Goal: Transaction & Acquisition: Purchase product/service

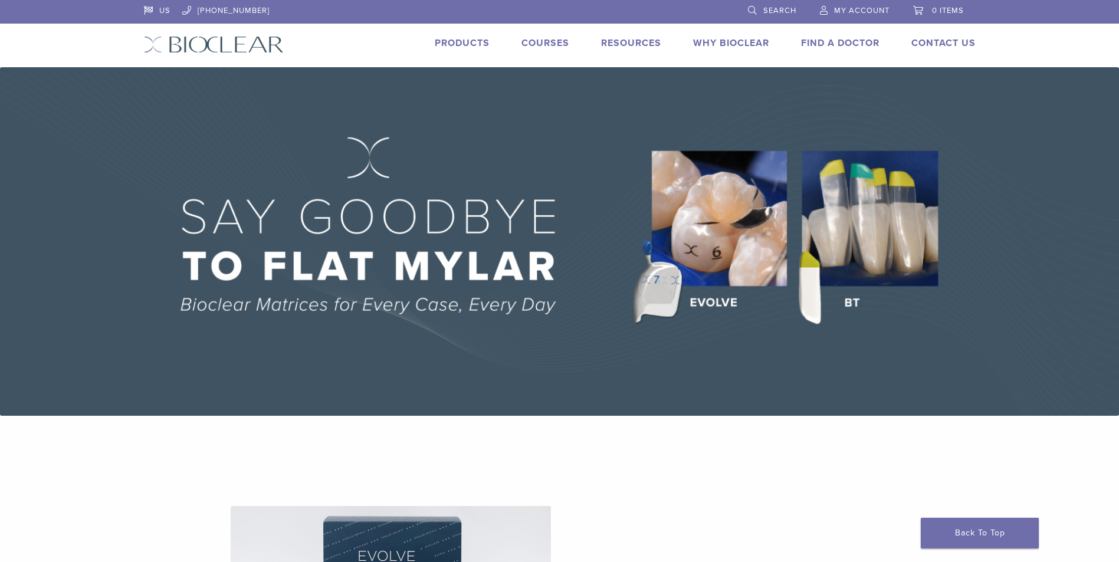
click at [437, 43] on link "Products" at bounding box center [462, 43] width 55 height 12
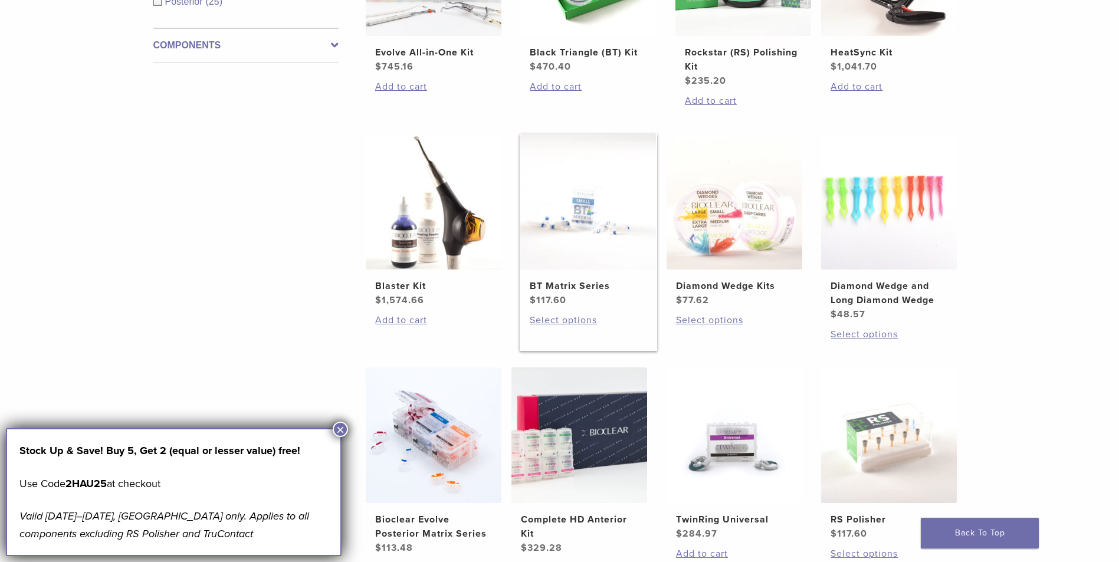
scroll to position [649, 0]
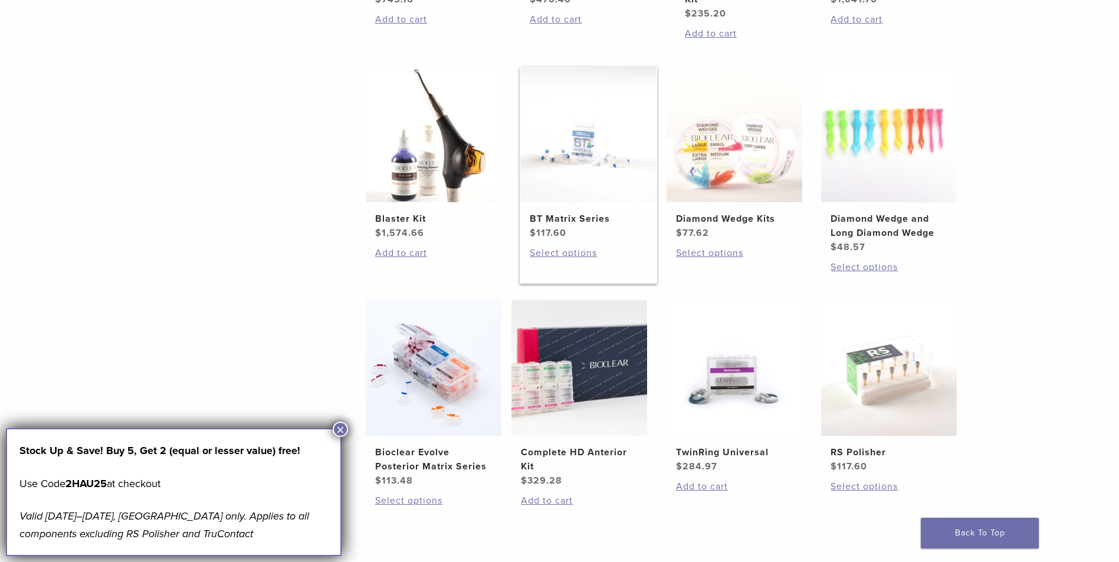
click at [634, 205] on link "BT Matrix Series $ 117.60" at bounding box center [588, 153] width 137 height 173
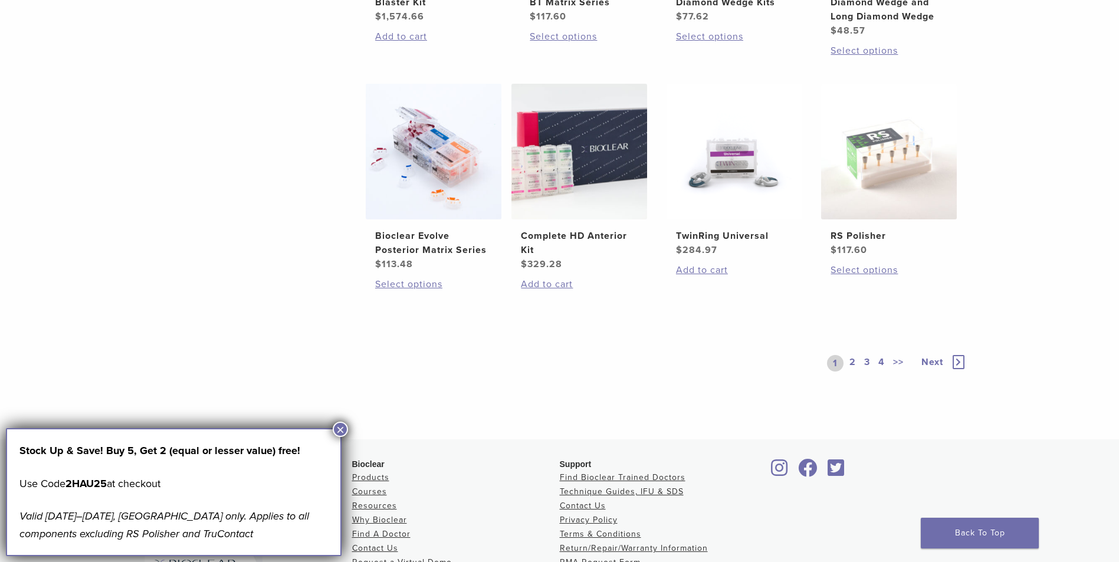
scroll to position [885, 0]
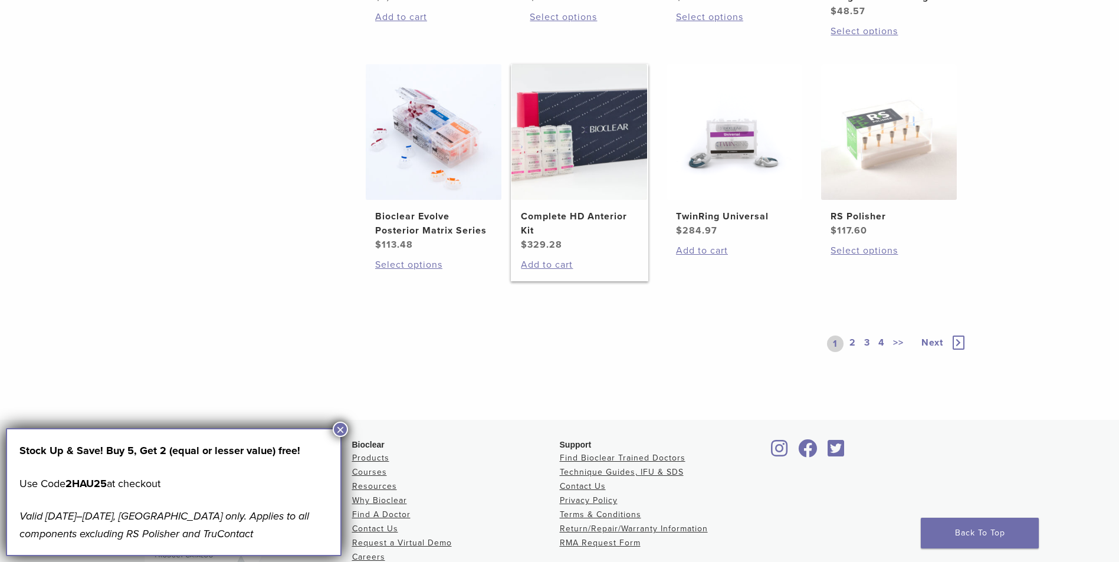
click at [577, 159] on img at bounding box center [579, 132] width 136 height 136
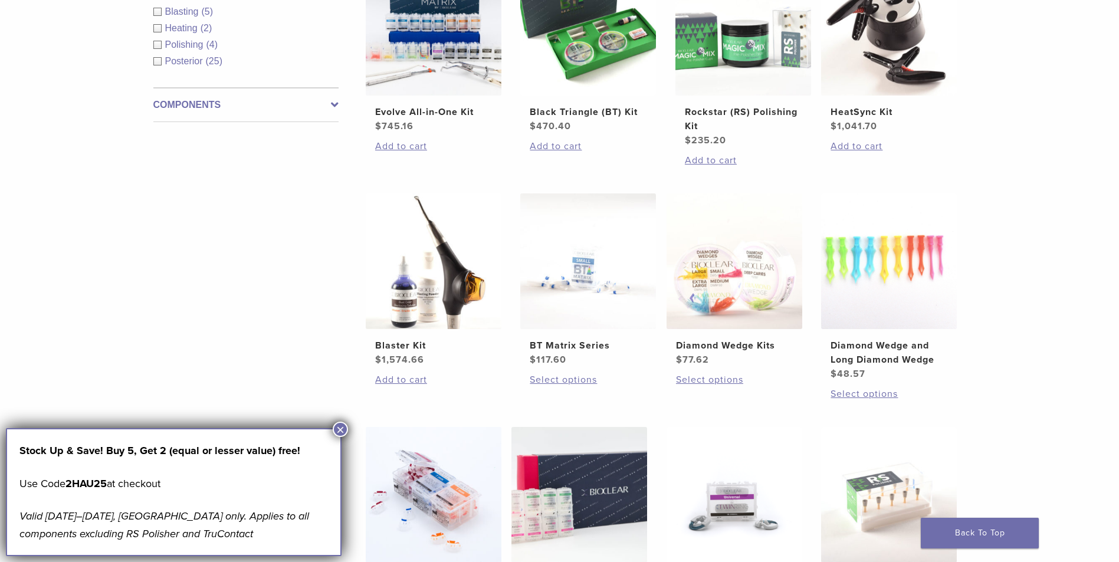
scroll to position [708, 0]
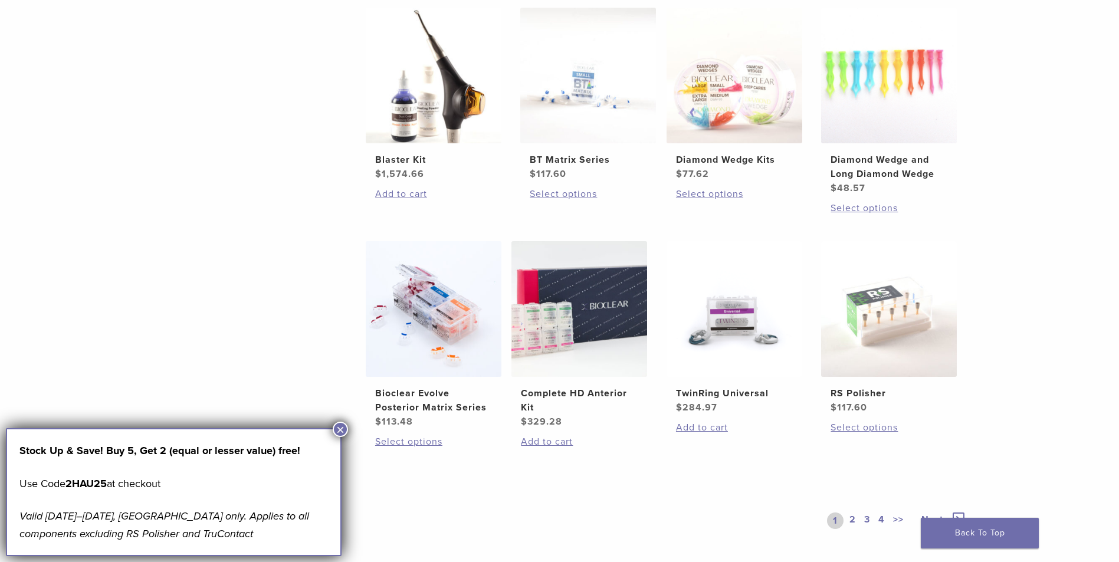
click at [851, 521] on link "2" at bounding box center [852, 521] width 11 height 17
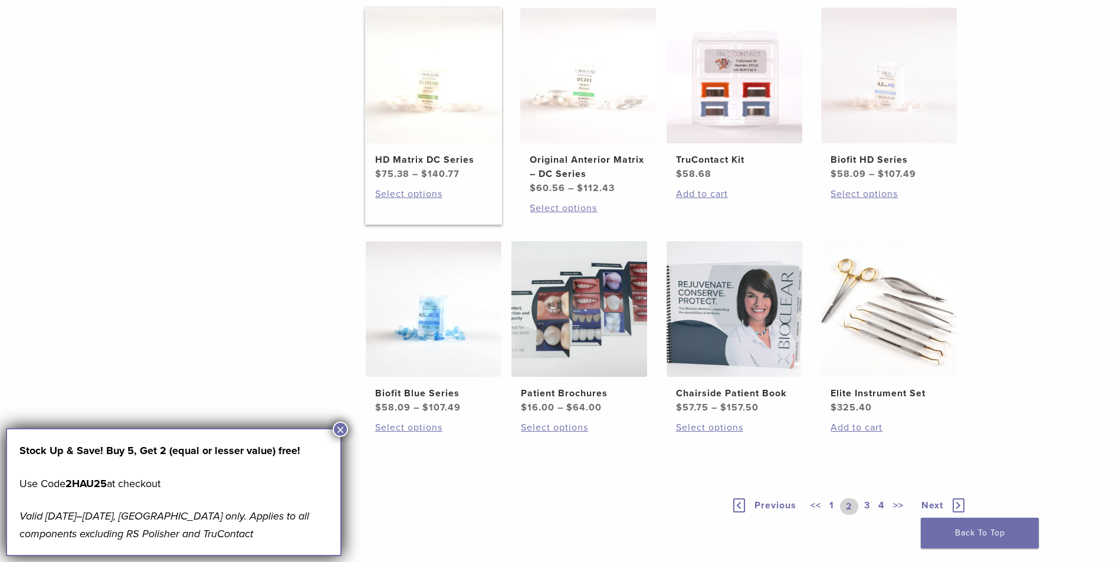
click at [408, 102] on img at bounding box center [434, 76] width 136 height 136
click at [552, 71] on img at bounding box center [588, 76] width 136 height 136
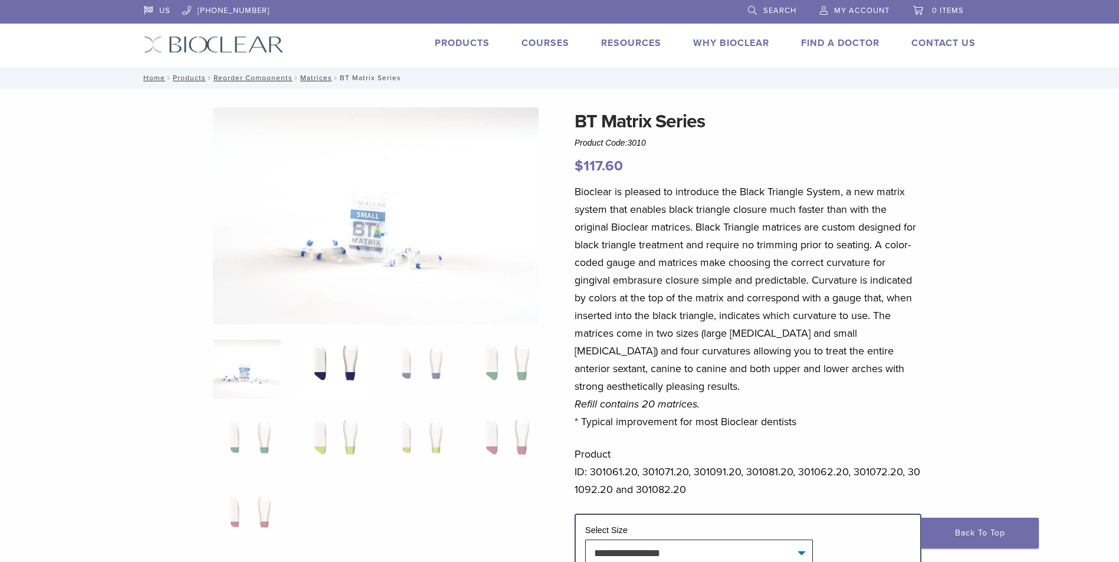
click at [322, 375] on img at bounding box center [332, 369] width 68 height 59
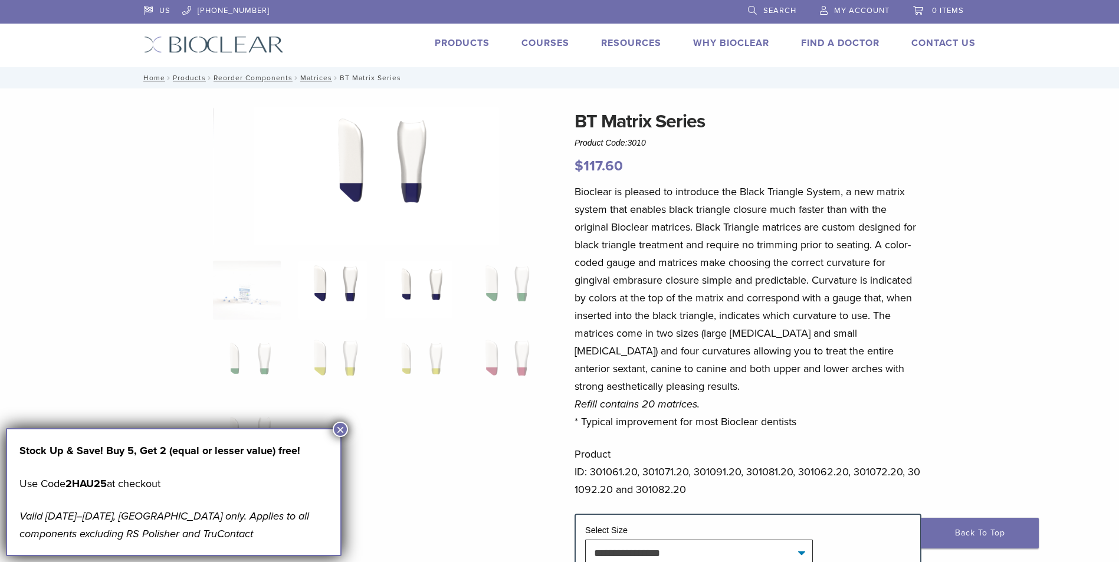
click at [415, 293] on img at bounding box center [419, 290] width 68 height 59
click at [475, 290] on img at bounding box center [504, 290] width 68 height 59
click at [250, 362] on img at bounding box center [247, 364] width 68 height 59
click at [324, 352] on img at bounding box center [332, 364] width 68 height 59
click at [434, 351] on img at bounding box center [419, 364] width 68 height 59
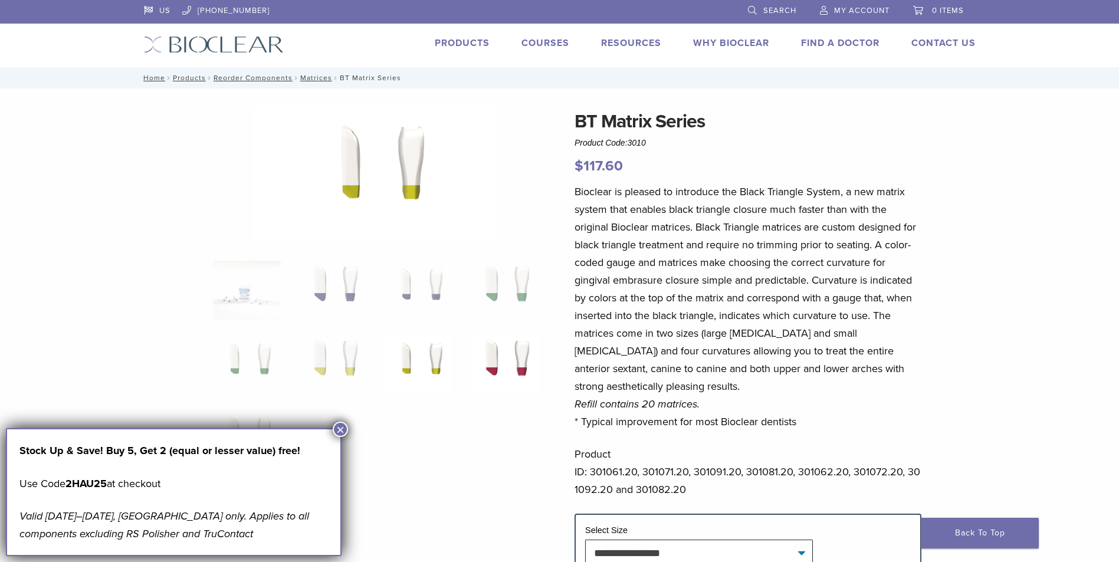
click at [508, 357] on img at bounding box center [504, 364] width 68 height 59
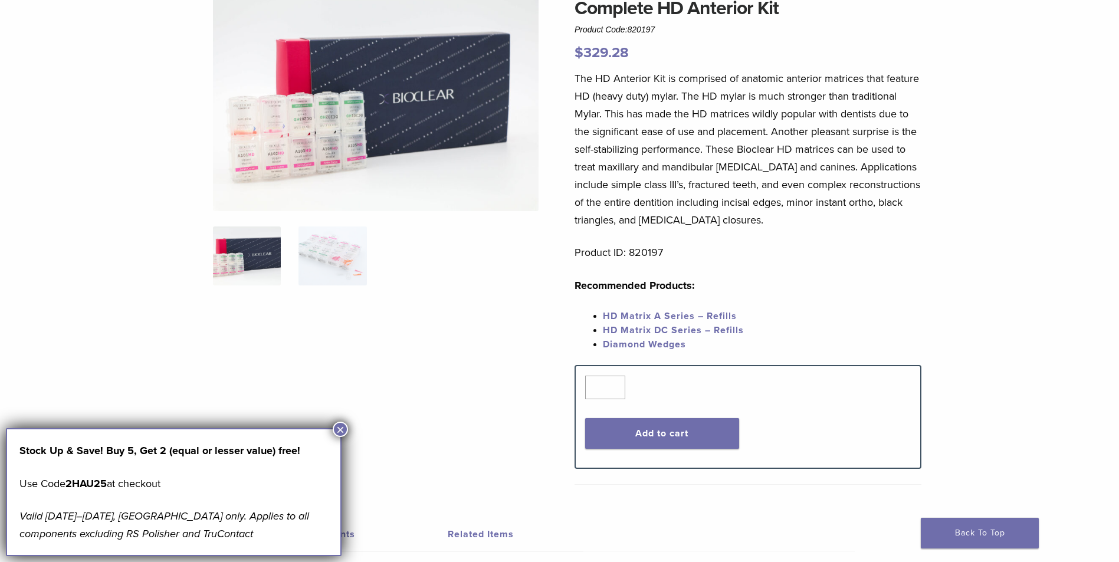
scroll to position [118, 0]
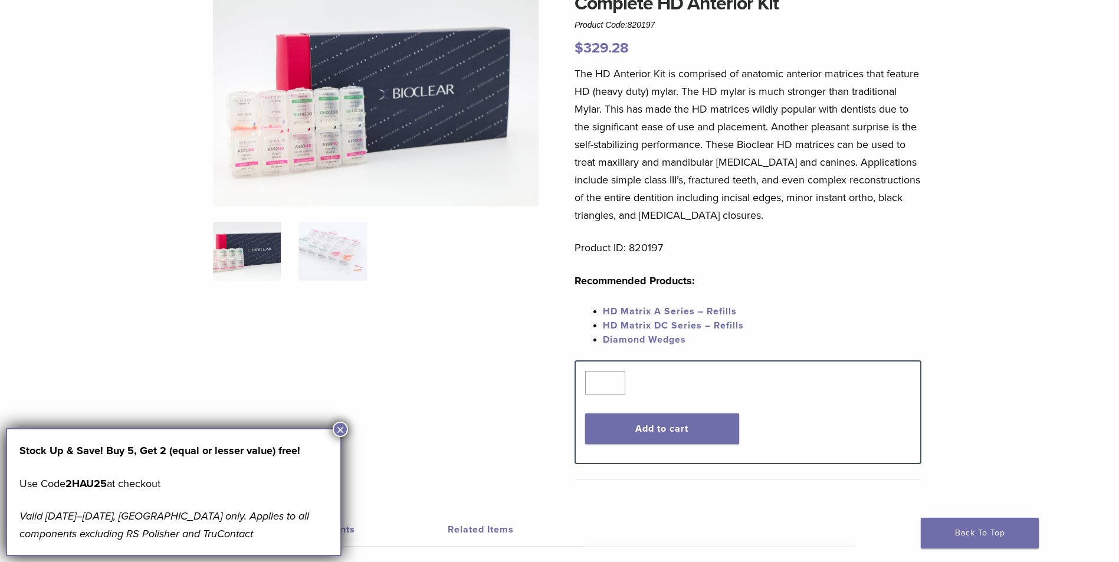
click at [698, 308] on link "HD Matrix A Series – Refills" at bounding box center [670, 312] width 134 height 12
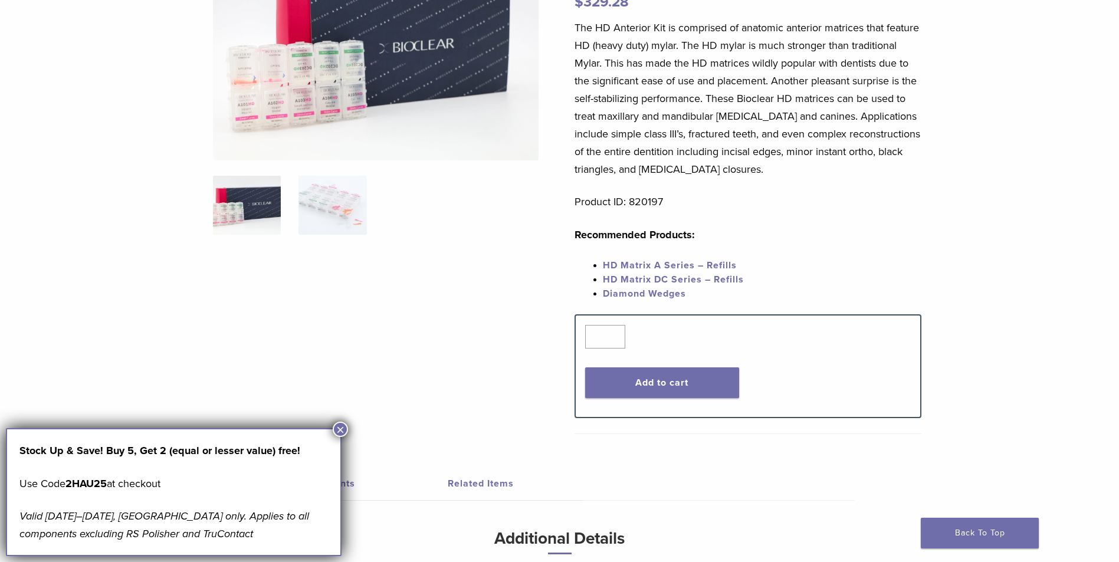
scroll to position [177, 0]
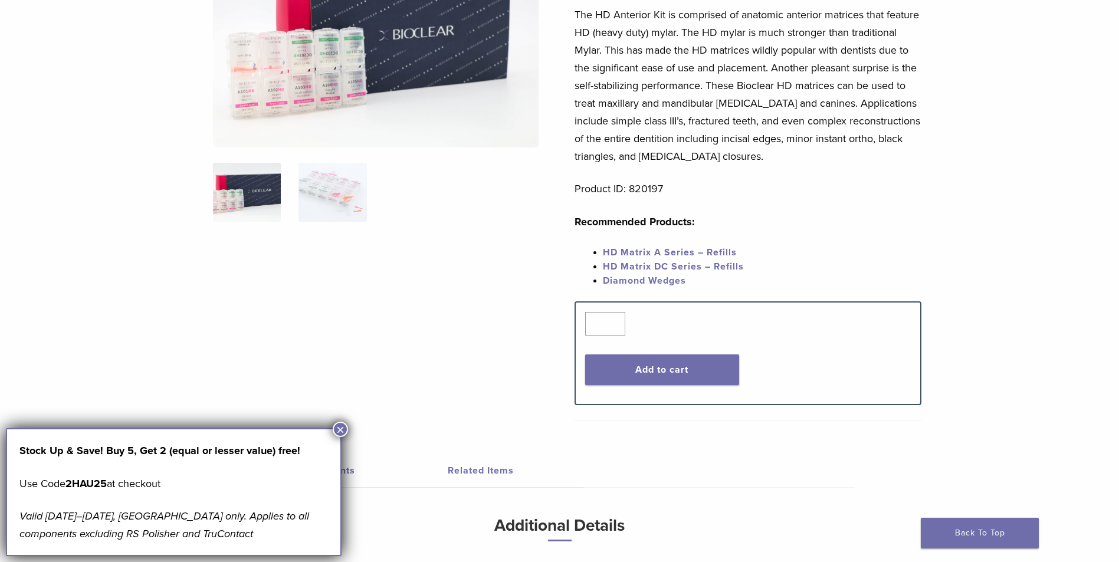
click at [667, 254] on link "HD Matrix A Series – Refills" at bounding box center [670, 253] width 134 height 12
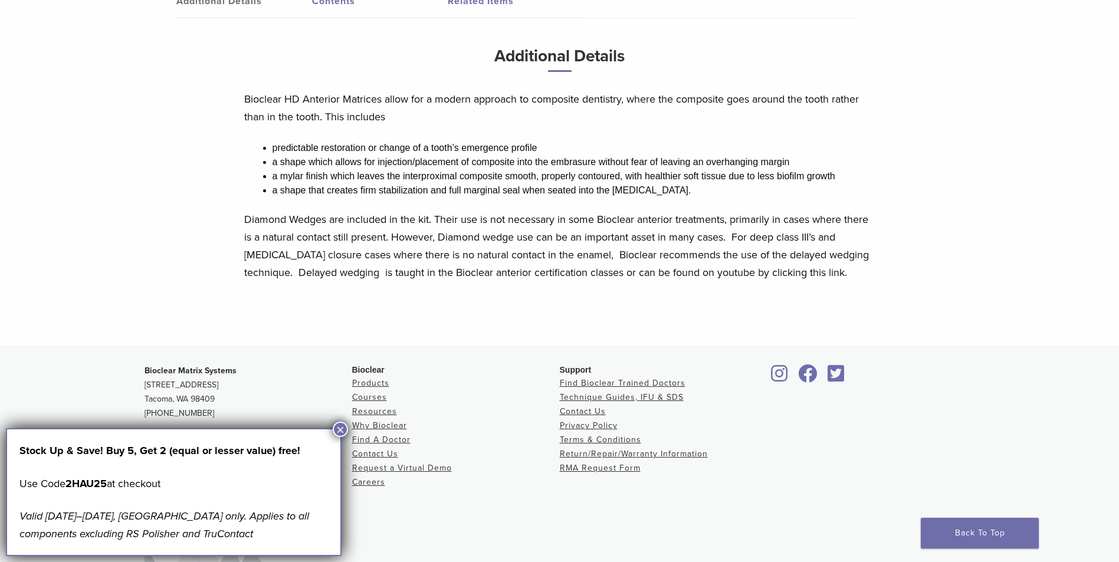
scroll to position [649, 0]
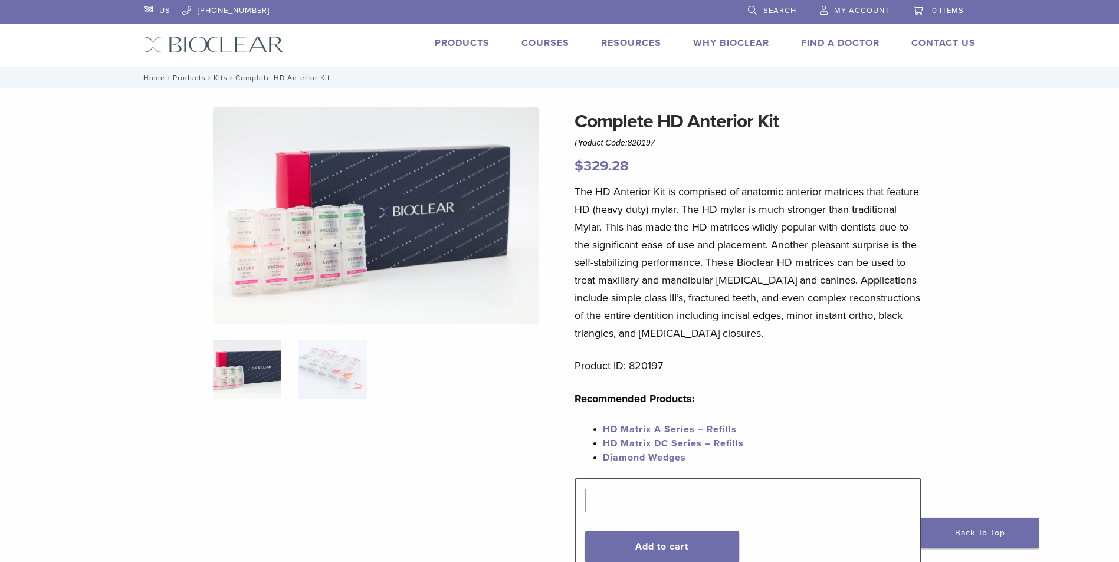
scroll to position [177, 0]
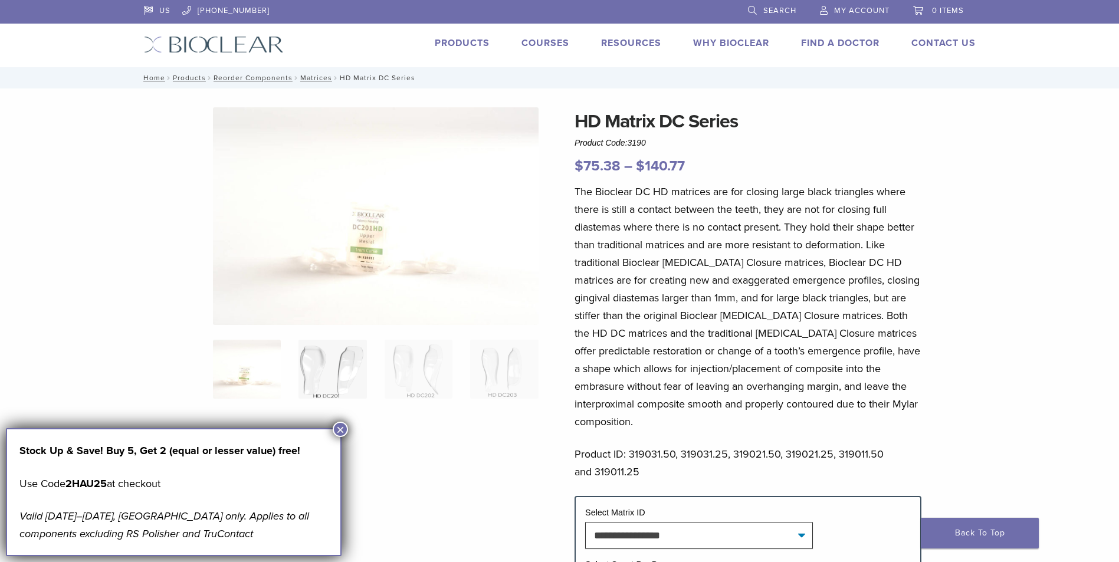
click at [350, 364] on img at bounding box center [332, 369] width 68 height 59
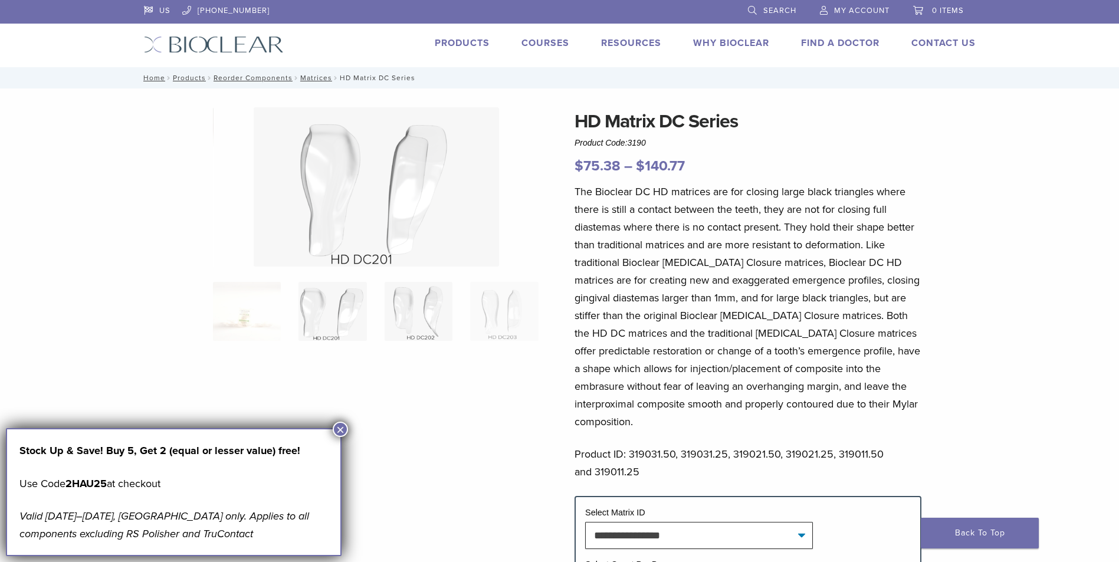
click at [410, 328] on img at bounding box center [419, 311] width 68 height 59
click at [486, 313] on img at bounding box center [504, 311] width 68 height 59
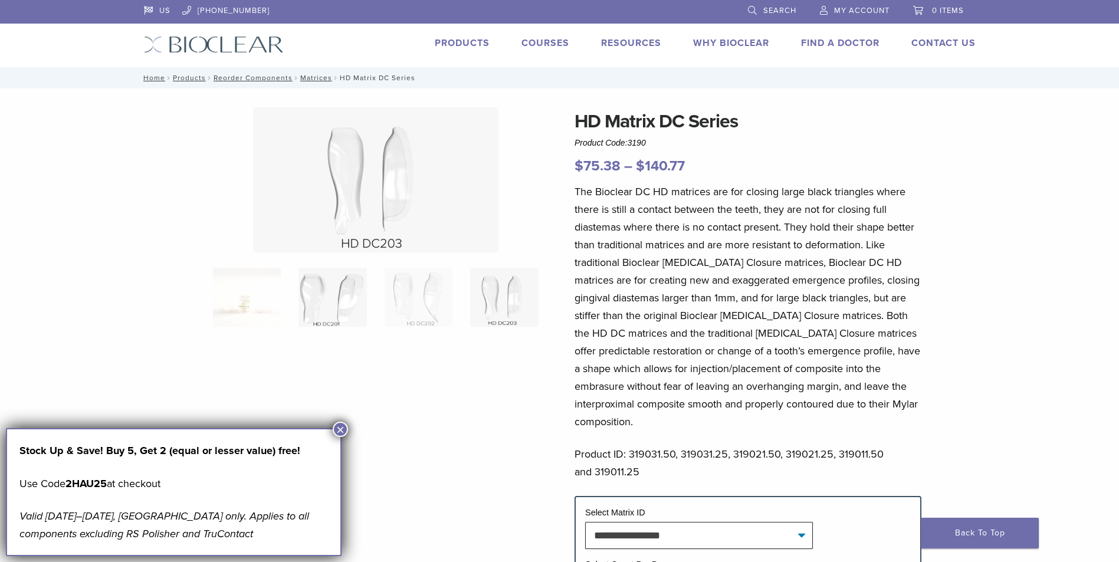
click at [303, 300] on img at bounding box center [332, 297] width 68 height 59
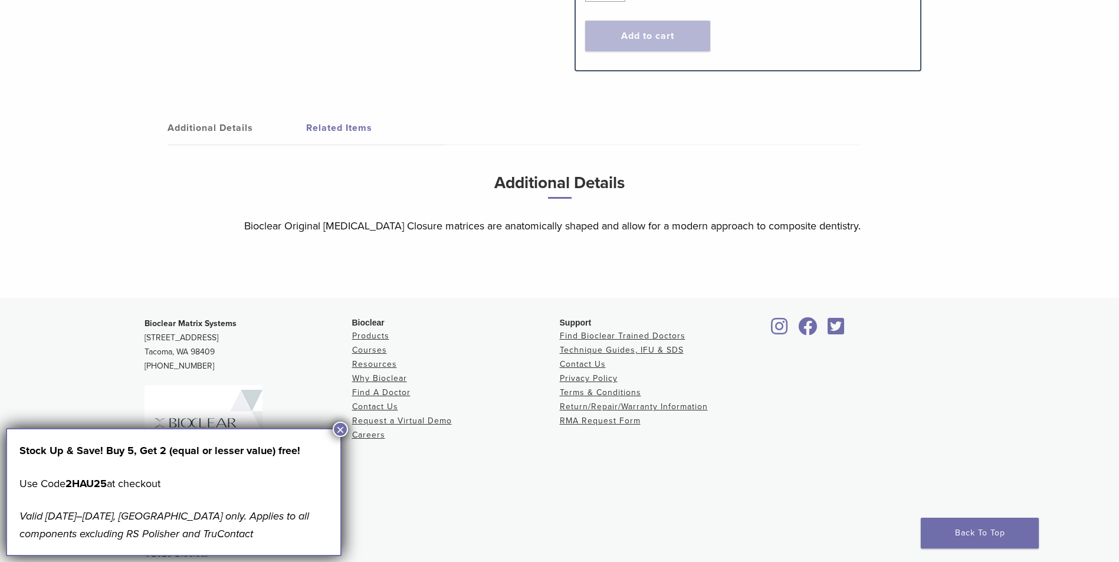
scroll to position [489, 0]
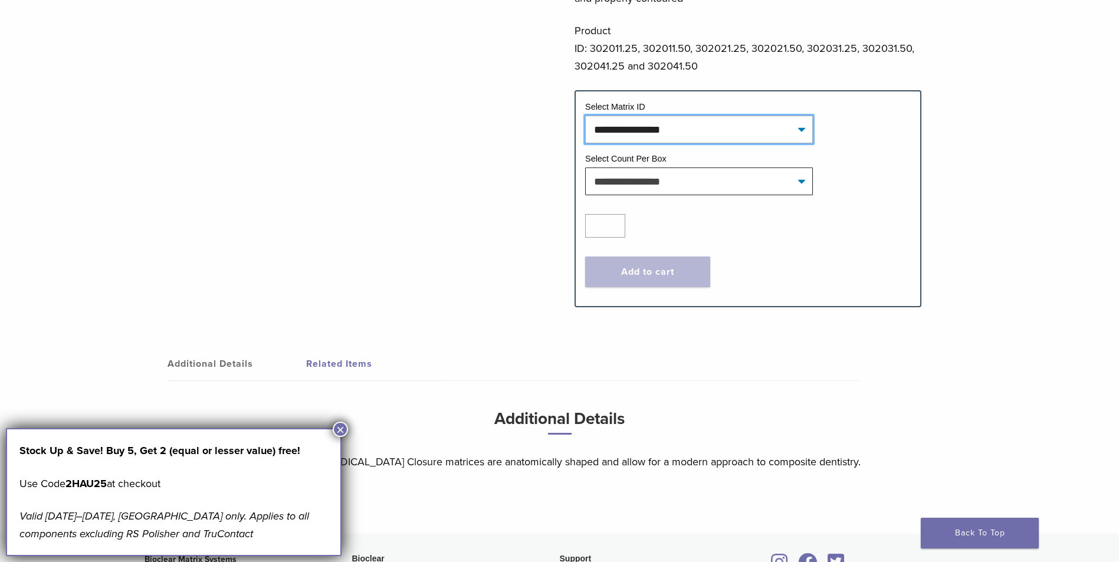
click at [652, 118] on select "**********" at bounding box center [699, 129] width 228 height 27
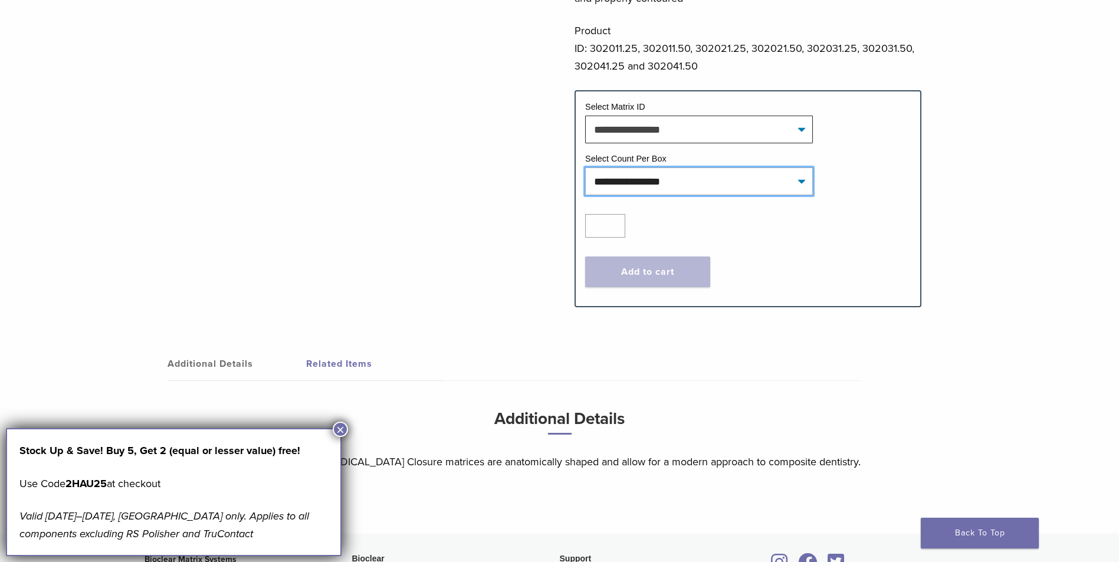
click at [616, 172] on select "**********" at bounding box center [699, 181] width 228 height 27
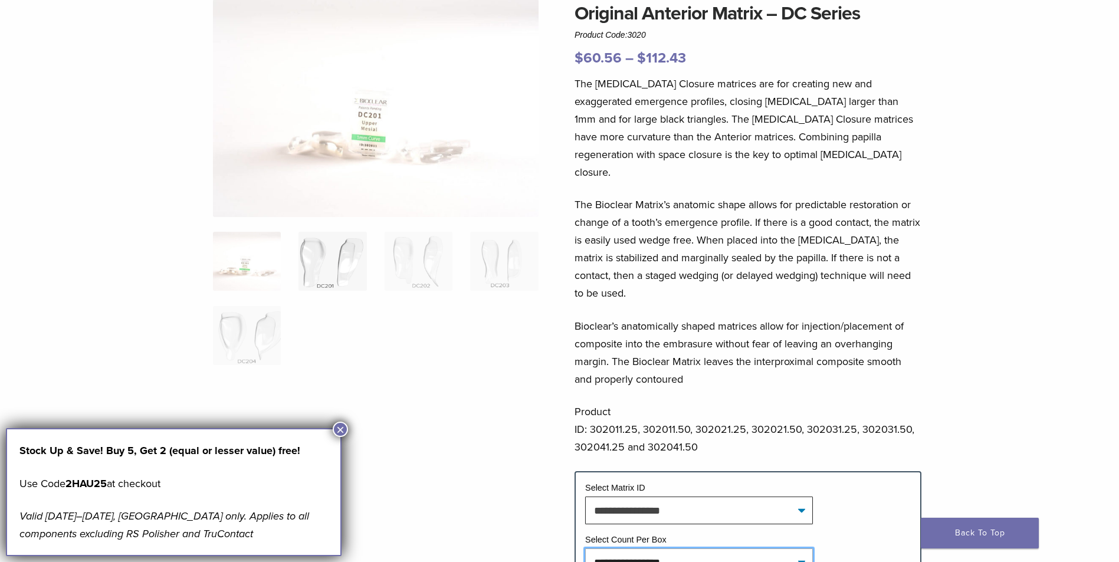
scroll to position [0, 0]
